Goal: Find specific page/section: Find specific page/section

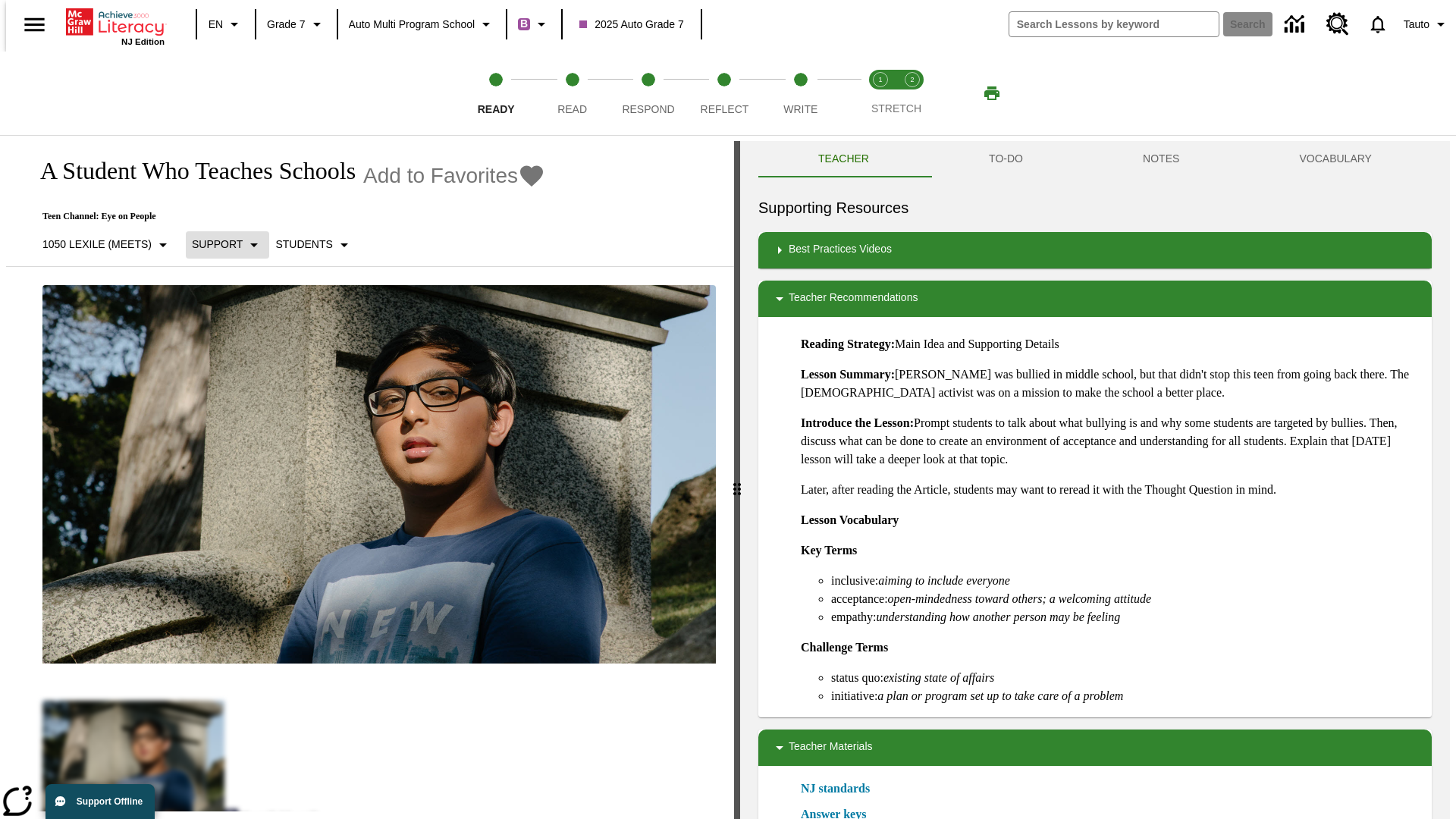
click at [220, 244] on p "Support" at bounding box center [217, 244] width 51 height 16
click at [101, 244] on p "1050 Lexile (Meets)" at bounding box center [97, 244] width 109 height 16
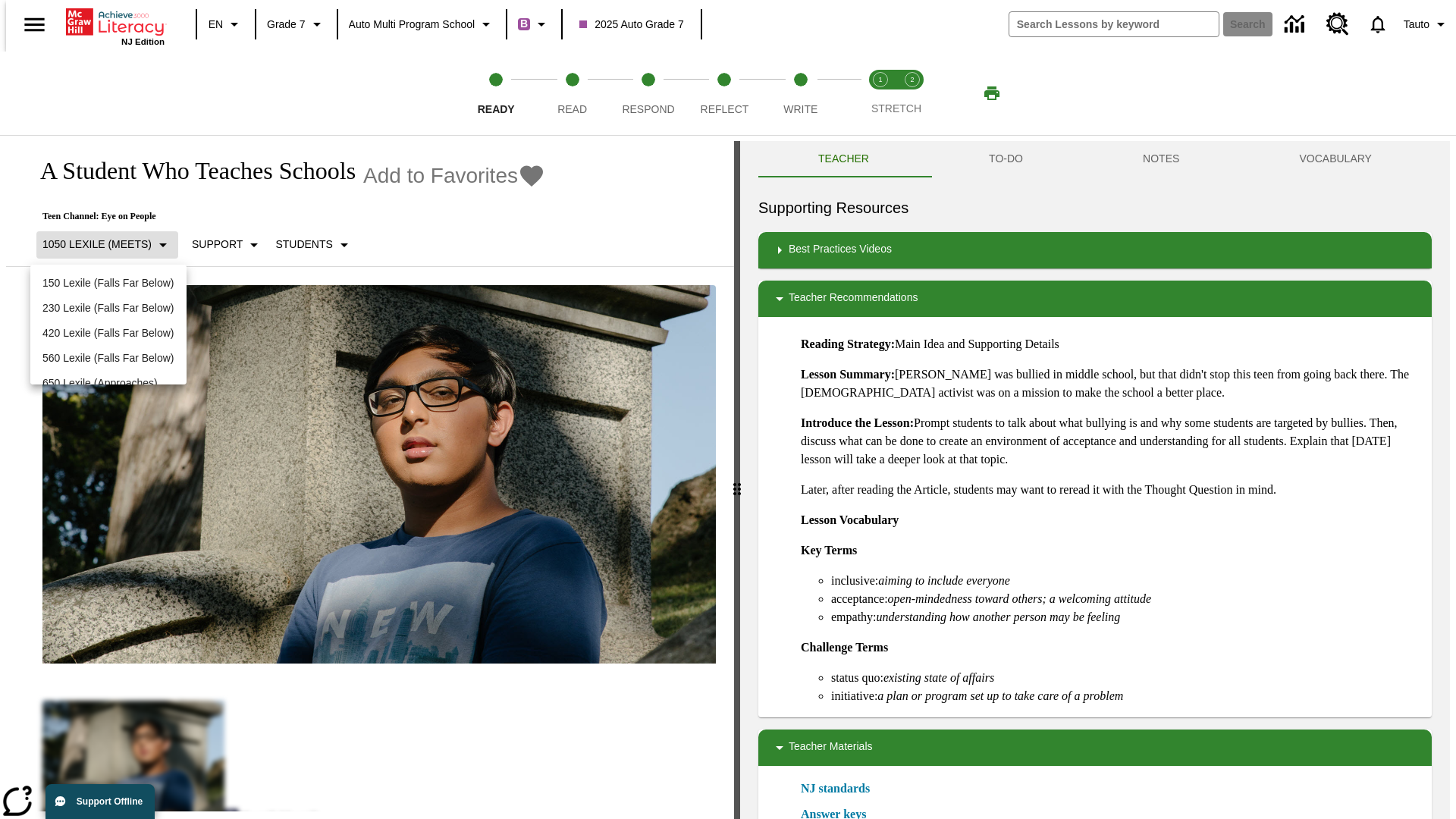
scroll to position [159, 0]
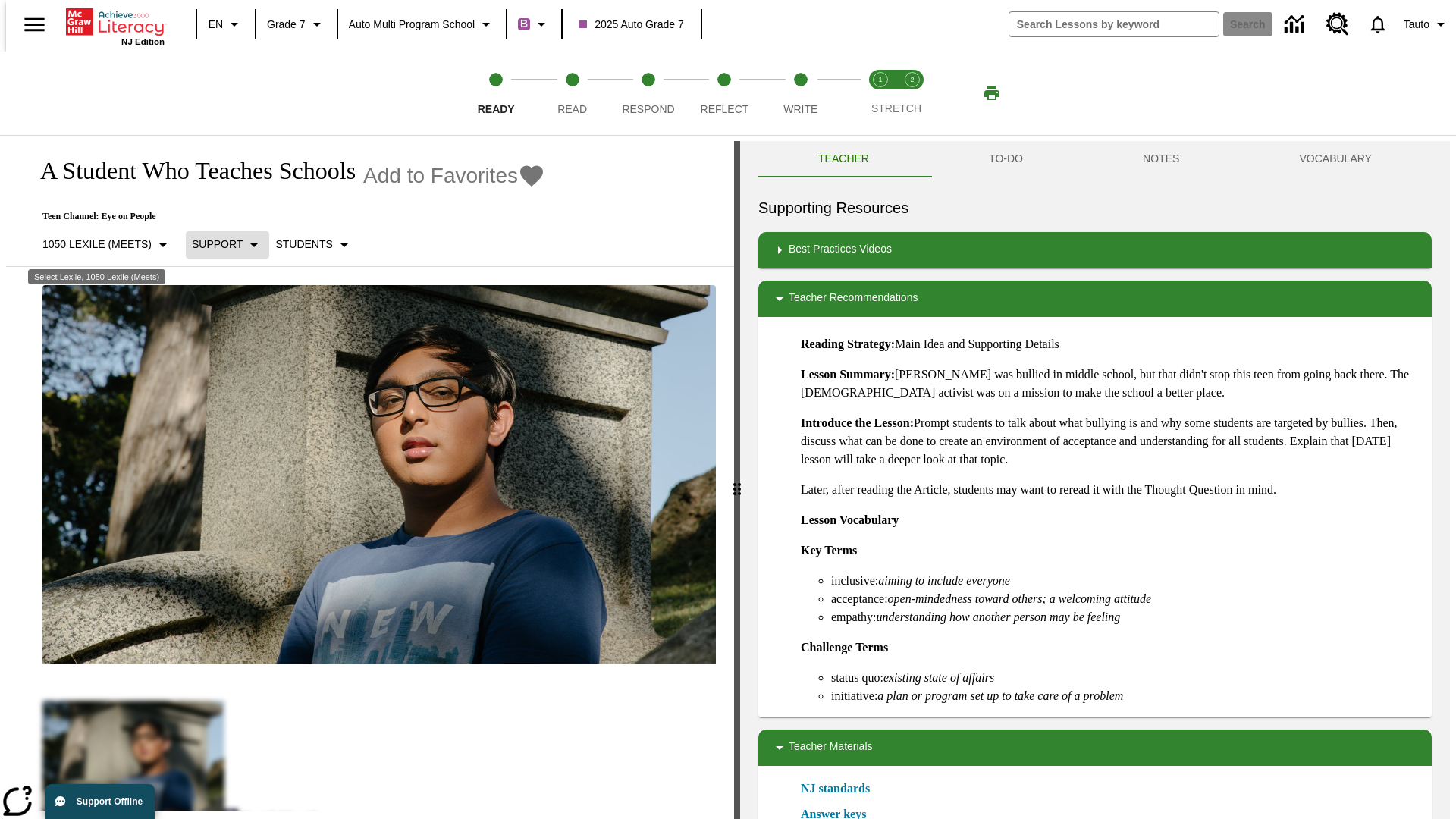
click at [220, 244] on p "Support" at bounding box center [217, 244] width 51 height 16
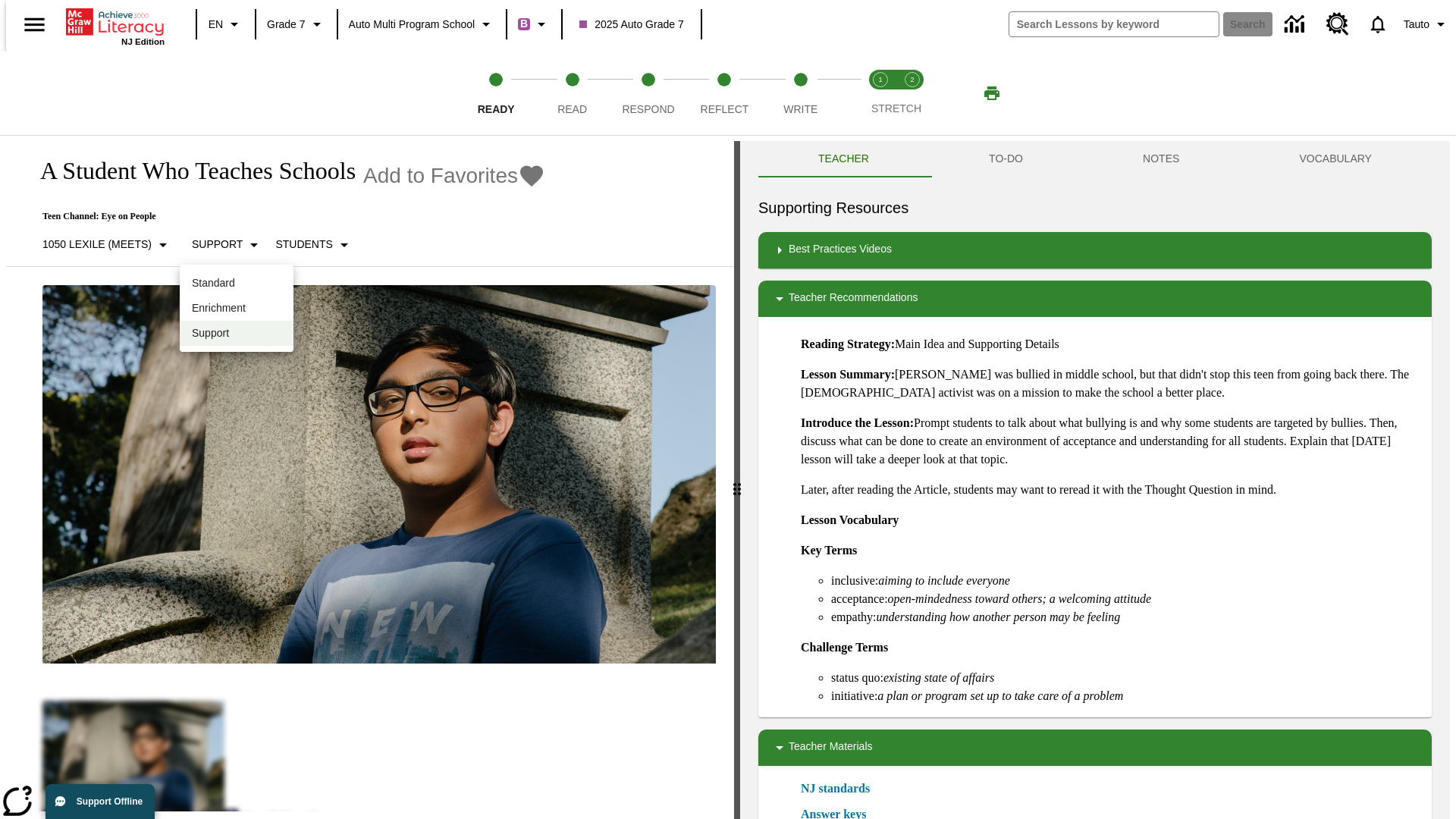
click at [237, 308] on p "Enrichment" at bounding box center [237, 308] width 90 height 16
